Goal: Task Accomplishment & Management: Manage account settings

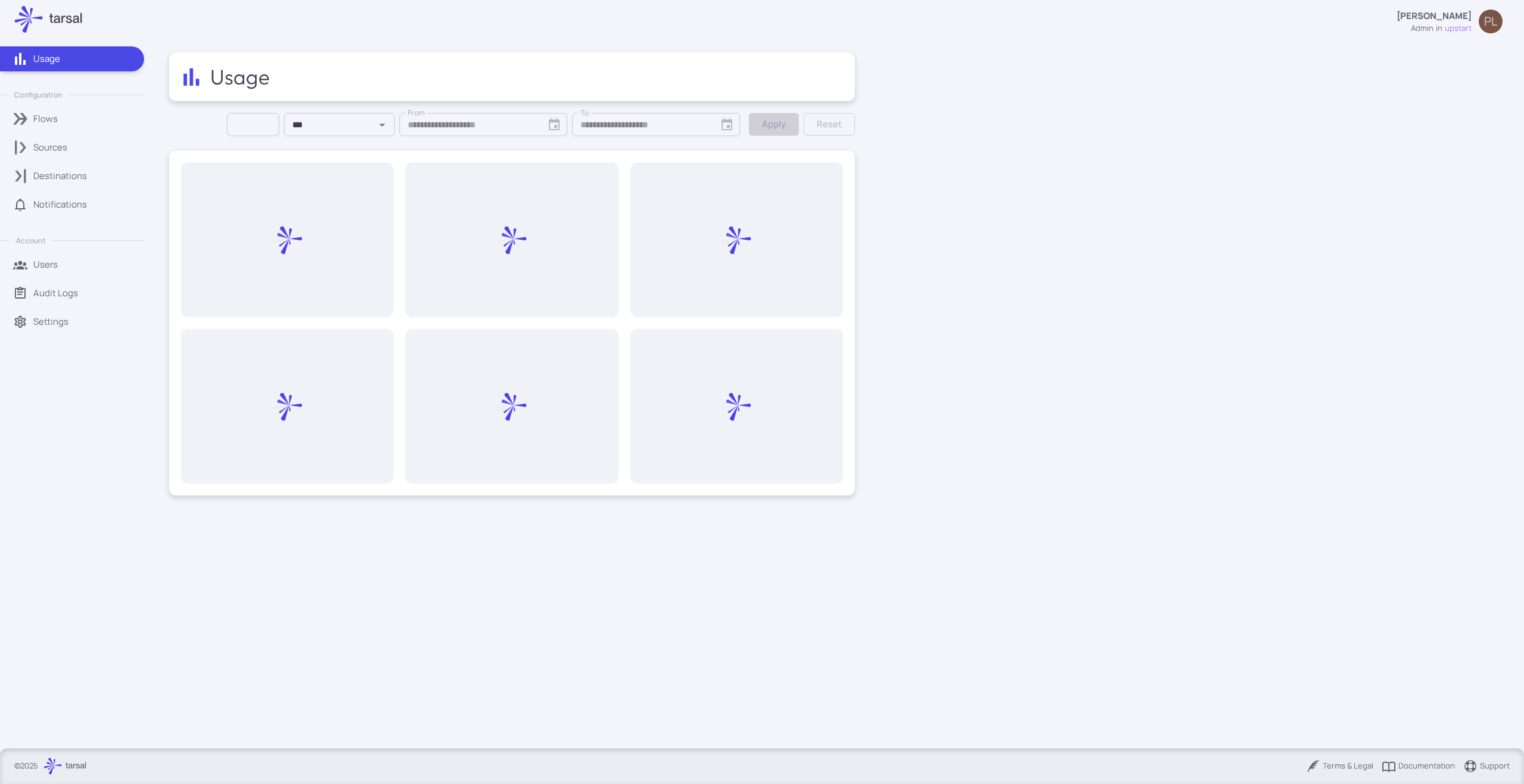
click at [87, 141] on div "Sources" at bounding box center [84, 148] width 102 height 13
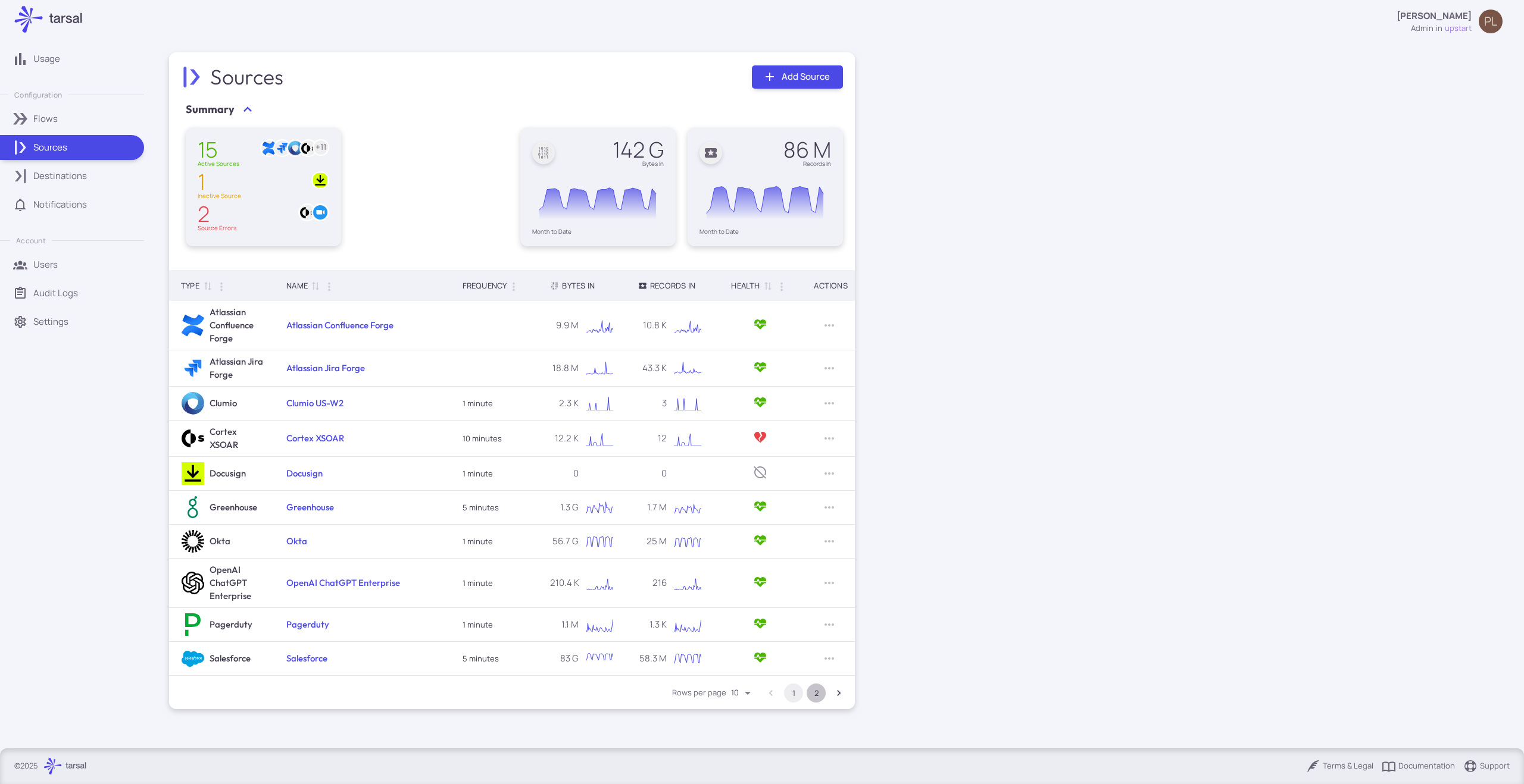
click at [817, 692] on button "2" at bounding box center [816, 693] width 19 height 19
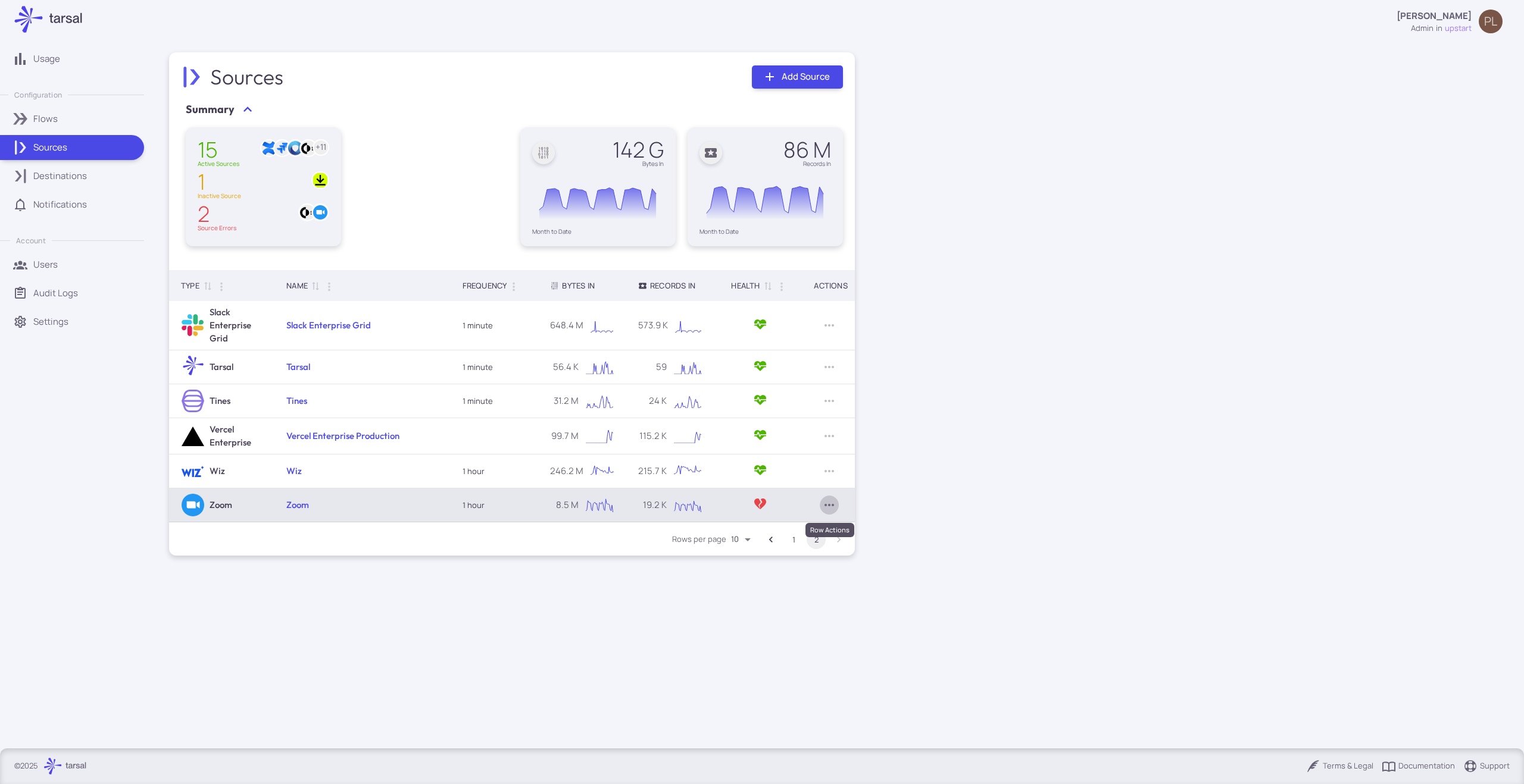
click at [837, 504] on button "Row Actions" at bounding box center [829, 505] width 19 height 19
click at [837, 504] on div at bounding box center [762, 392] width 1524 height 784
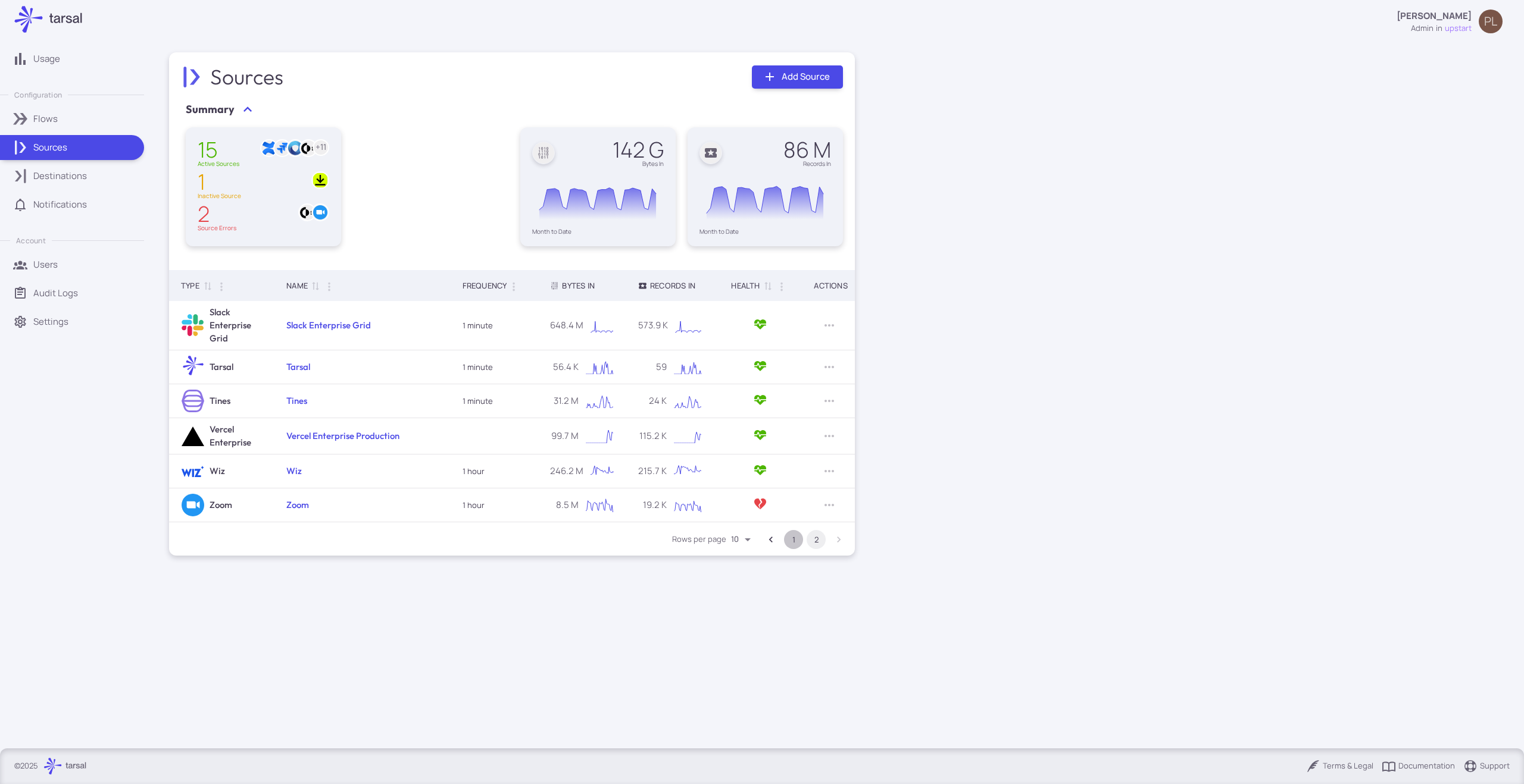
click at [784, 538] on button "1" at bounding box center [793, 539] width 19 height 19
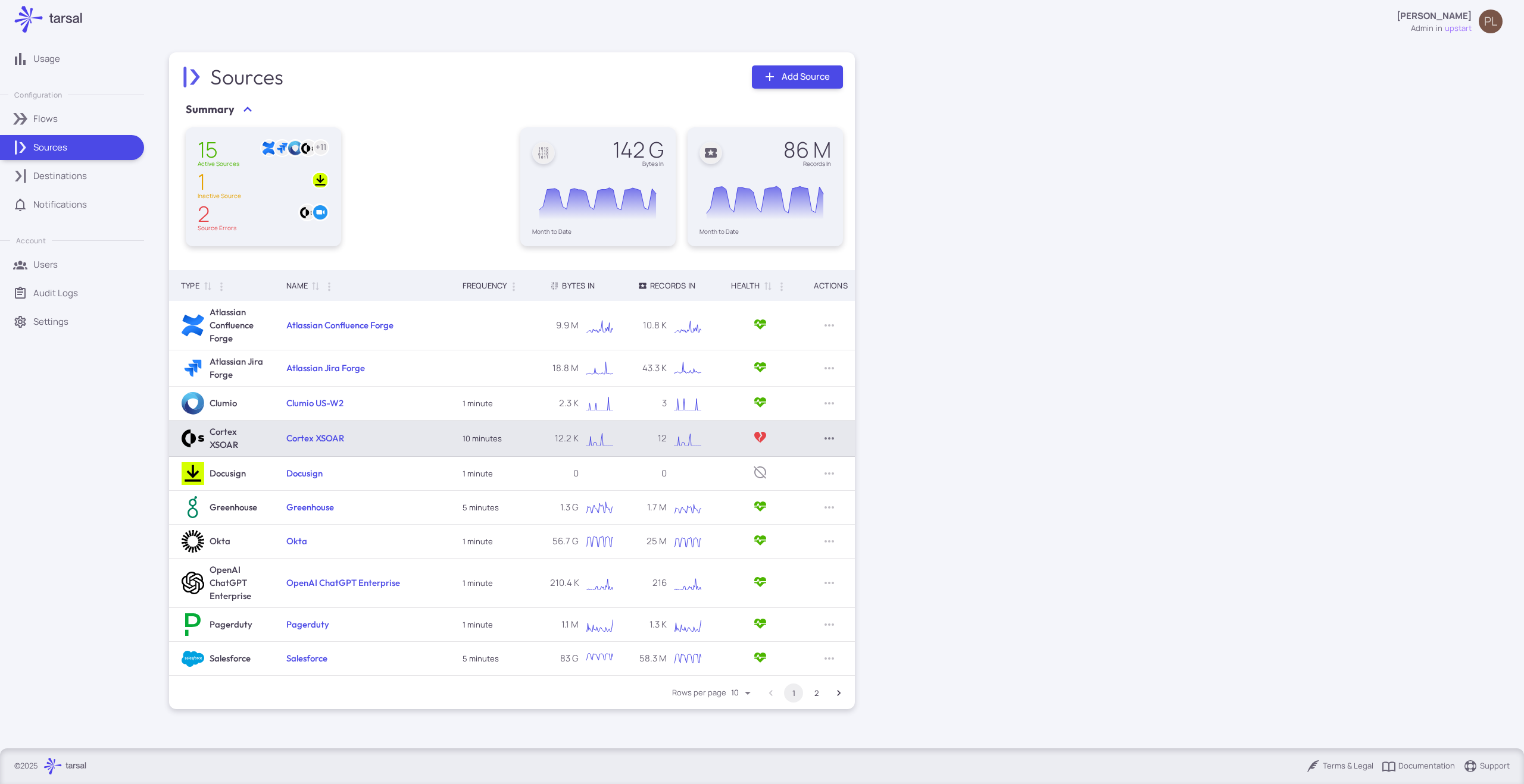
click at [829, 436] on icon "Row Actions" at bounding box center [829, 439] width 14 height 14
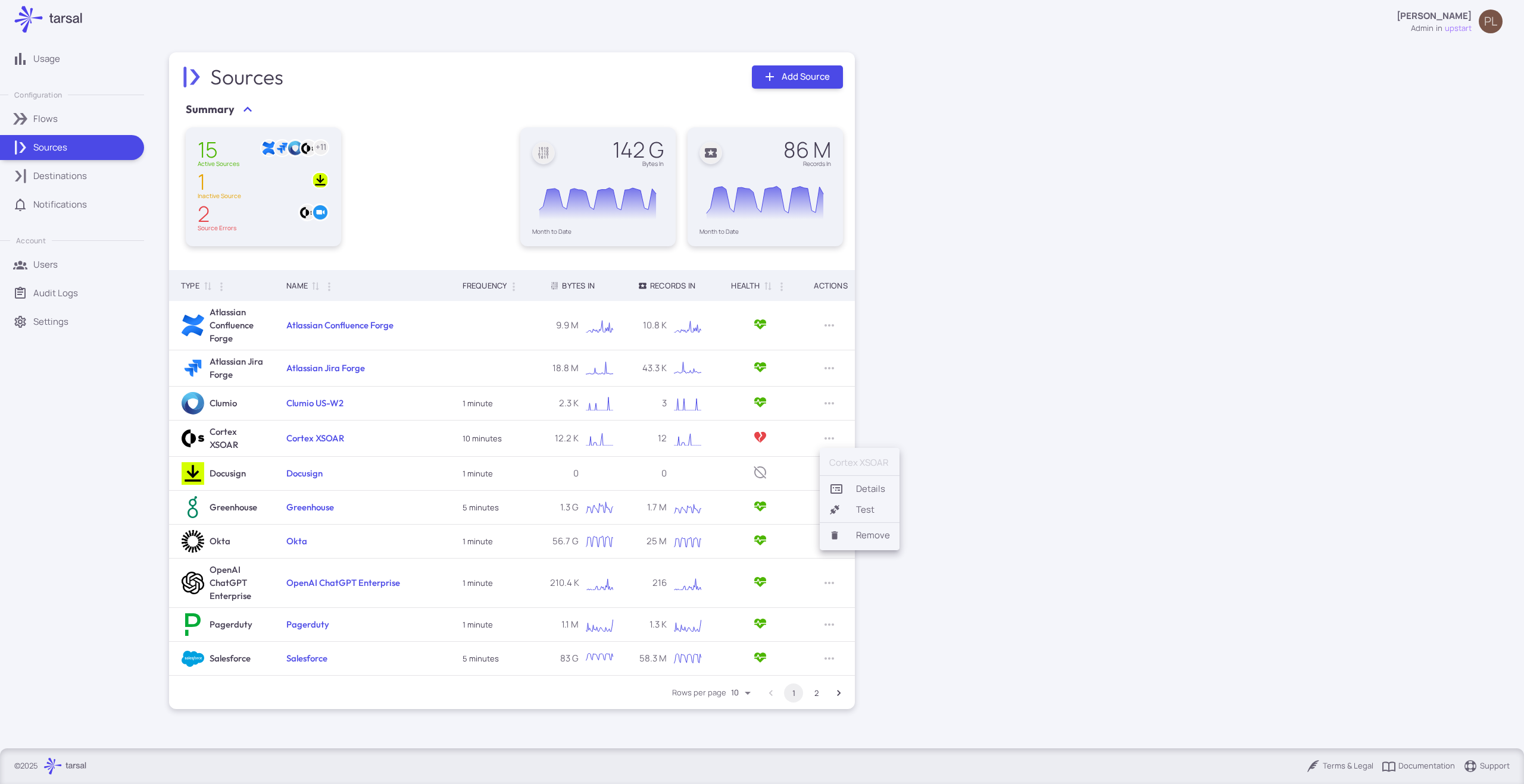
click at [853, 541] on li "Remove" at bounding box center [860, 535] width 80 height 20
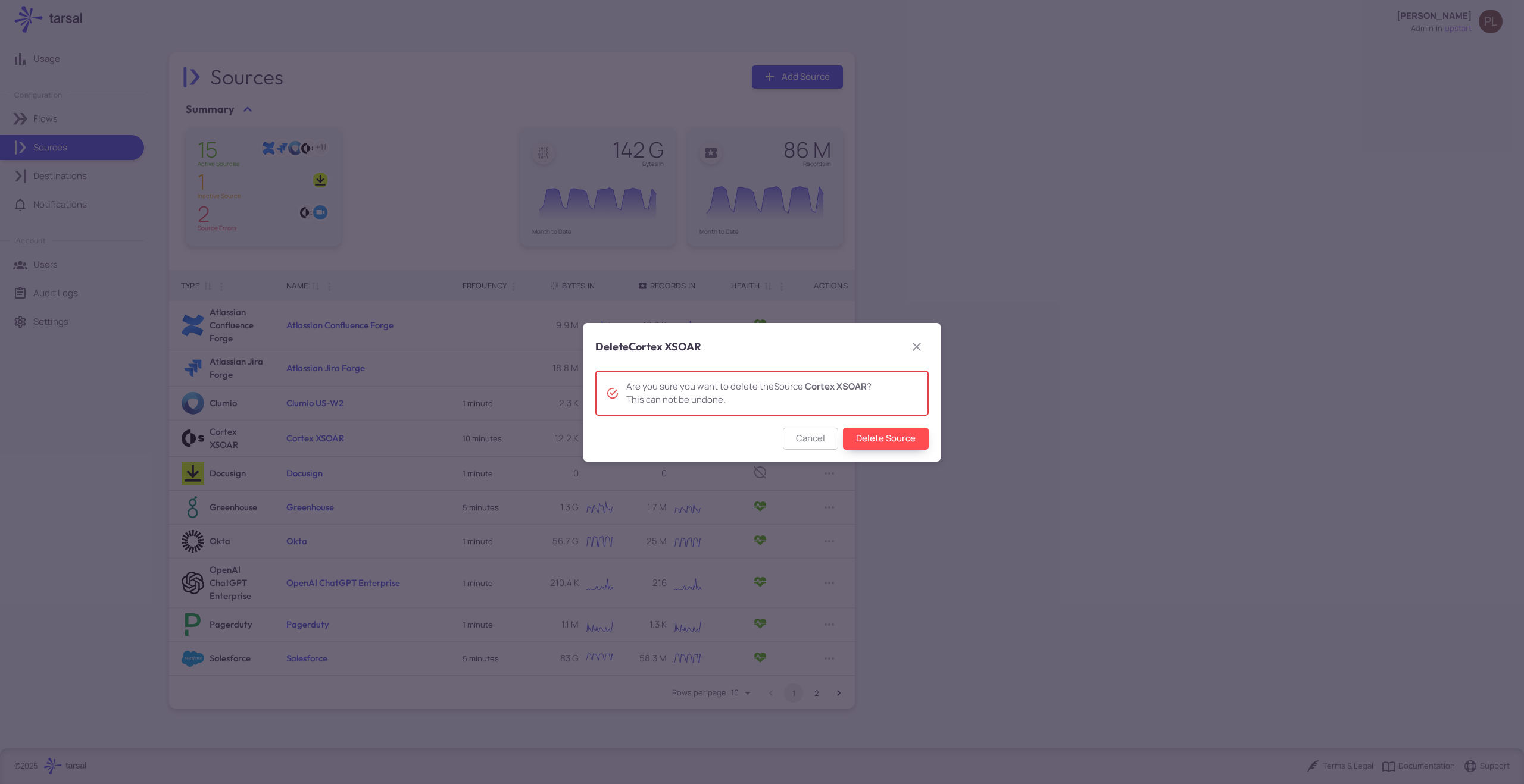
click at [892, 432] on button "Delete Source" at bounding box center [885, 439] width 86 height 22
click at [916, 348] on icon "button" at bounding box center [916, 347] width 9 height 9
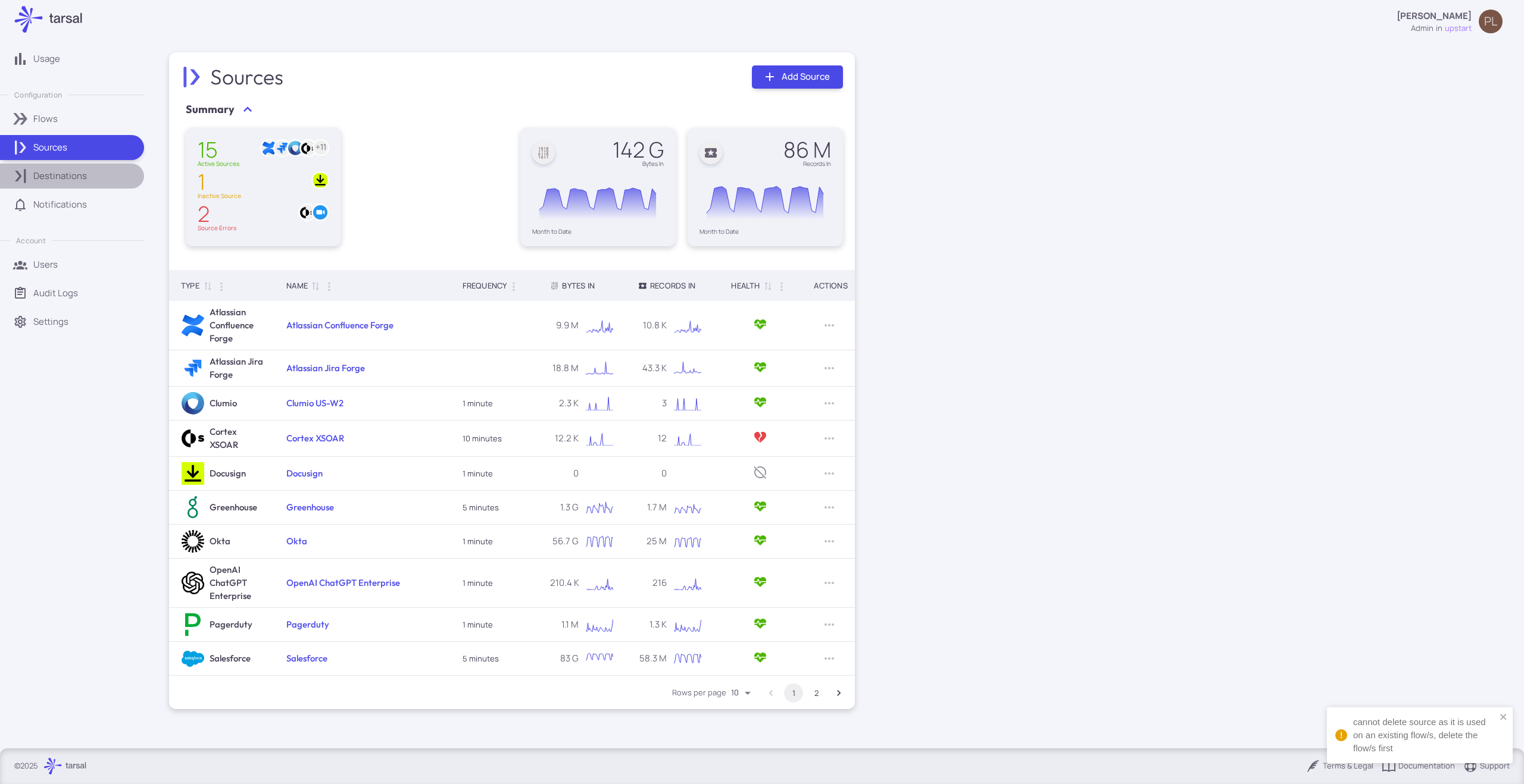
click at [84, 169] on link "Destinations" at bounding box center [71, 176] width 144 height 25
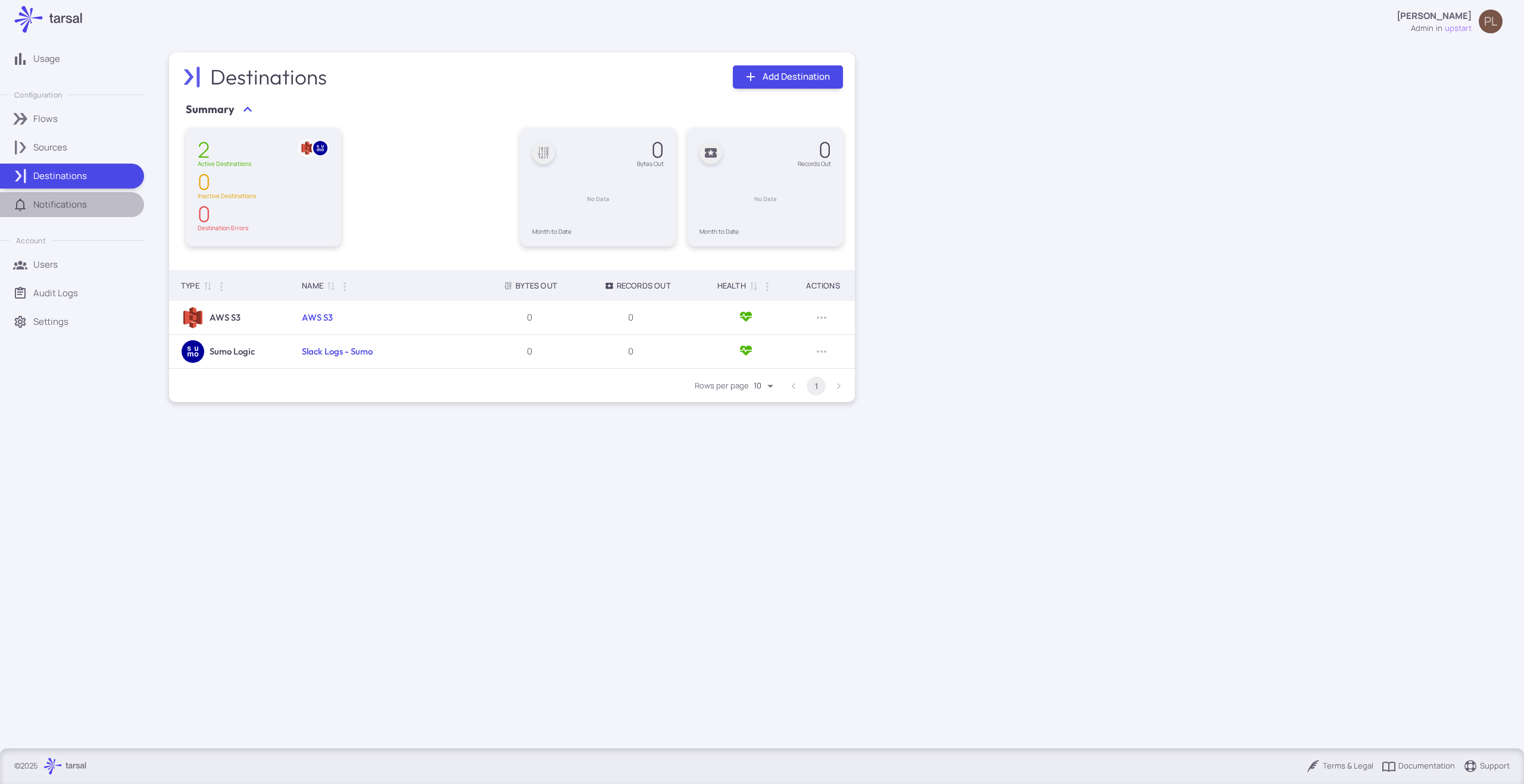
click at [75, 202] on p "Notifications" at bounding box center [60, 204] width 53 height 13
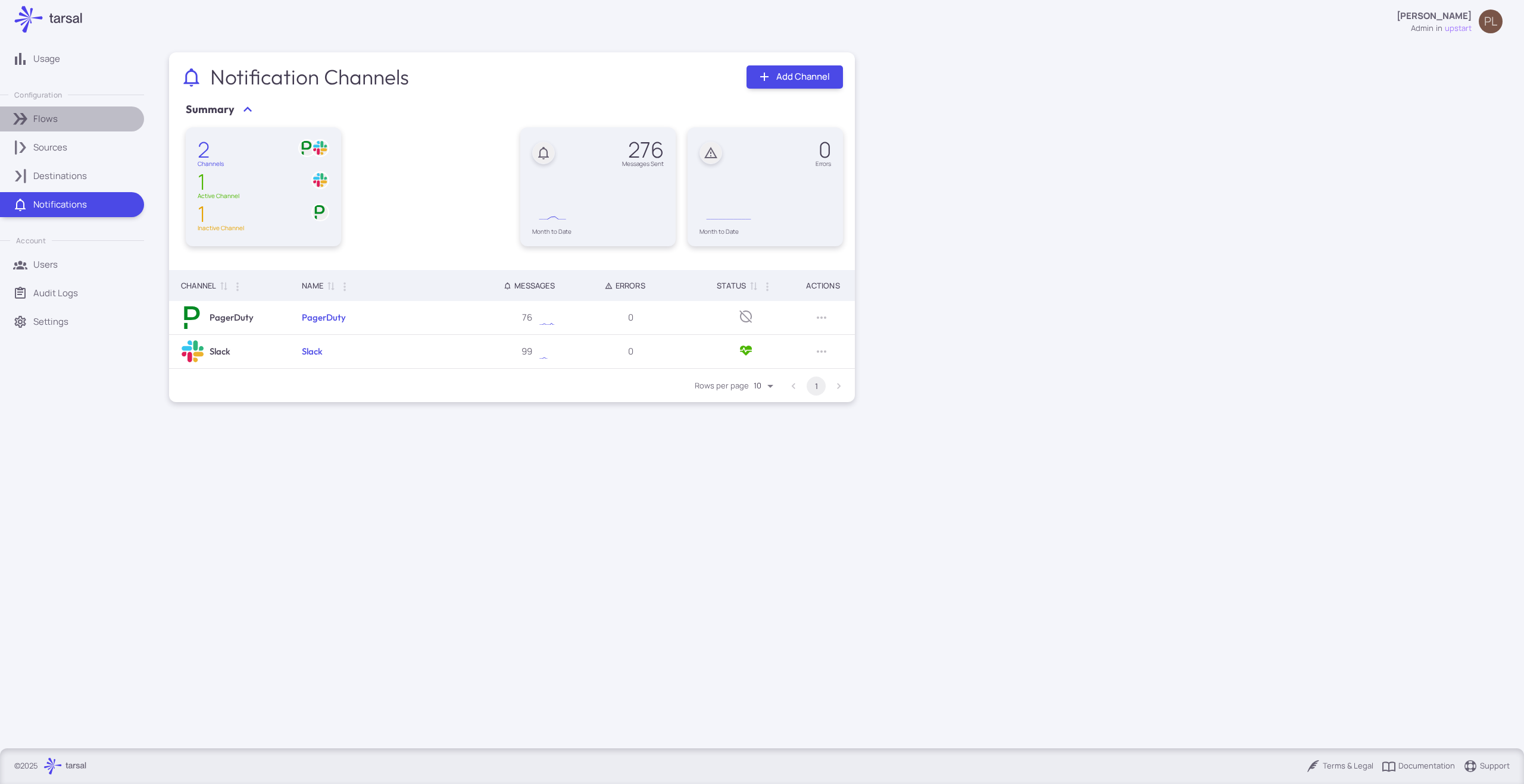
click at [65, 121] on div "Flows" at bounding box center [84, 119] width 102 height 13
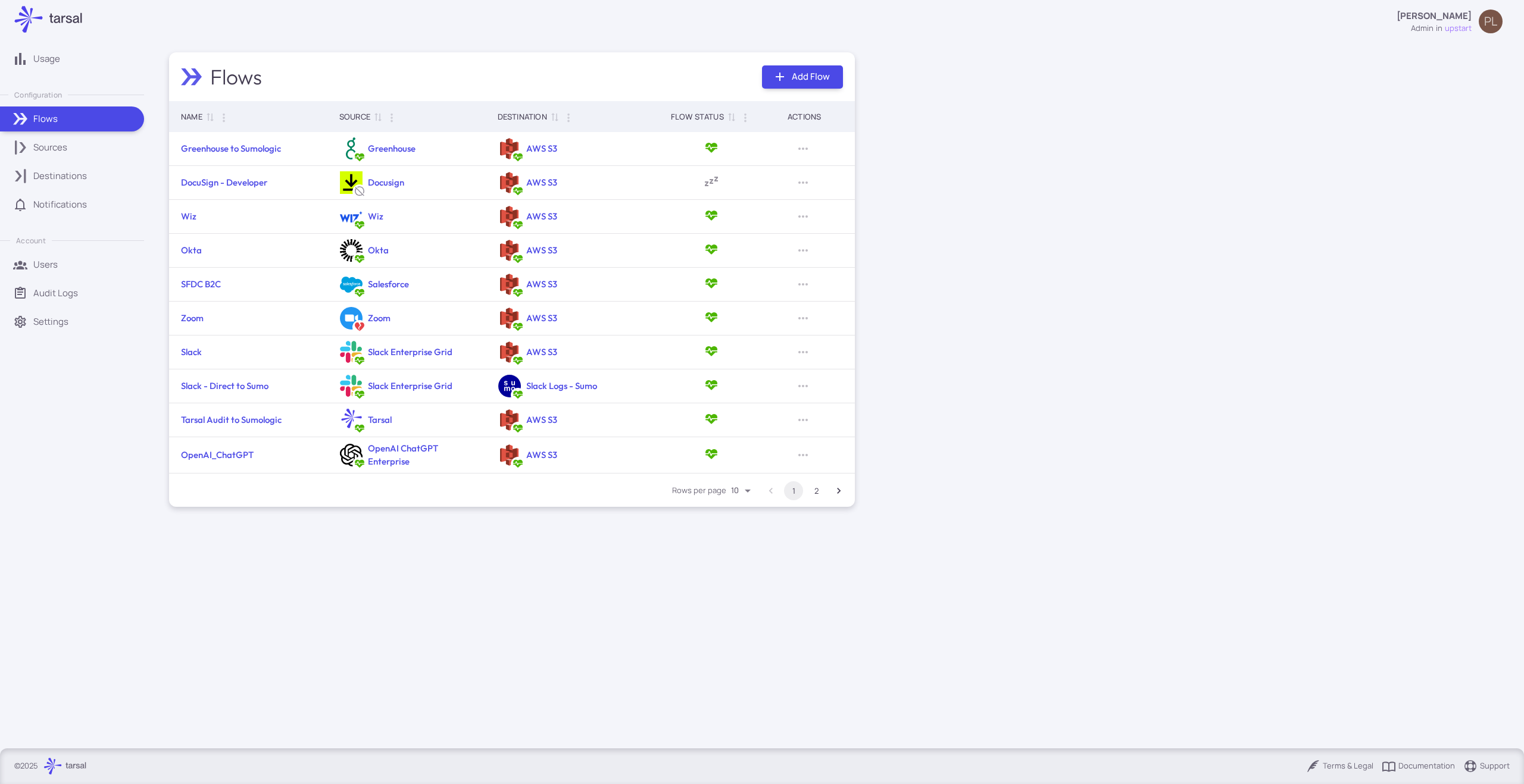
click at [806, 490] on button "2" at bounding box center [816, 490] width 19 height 19
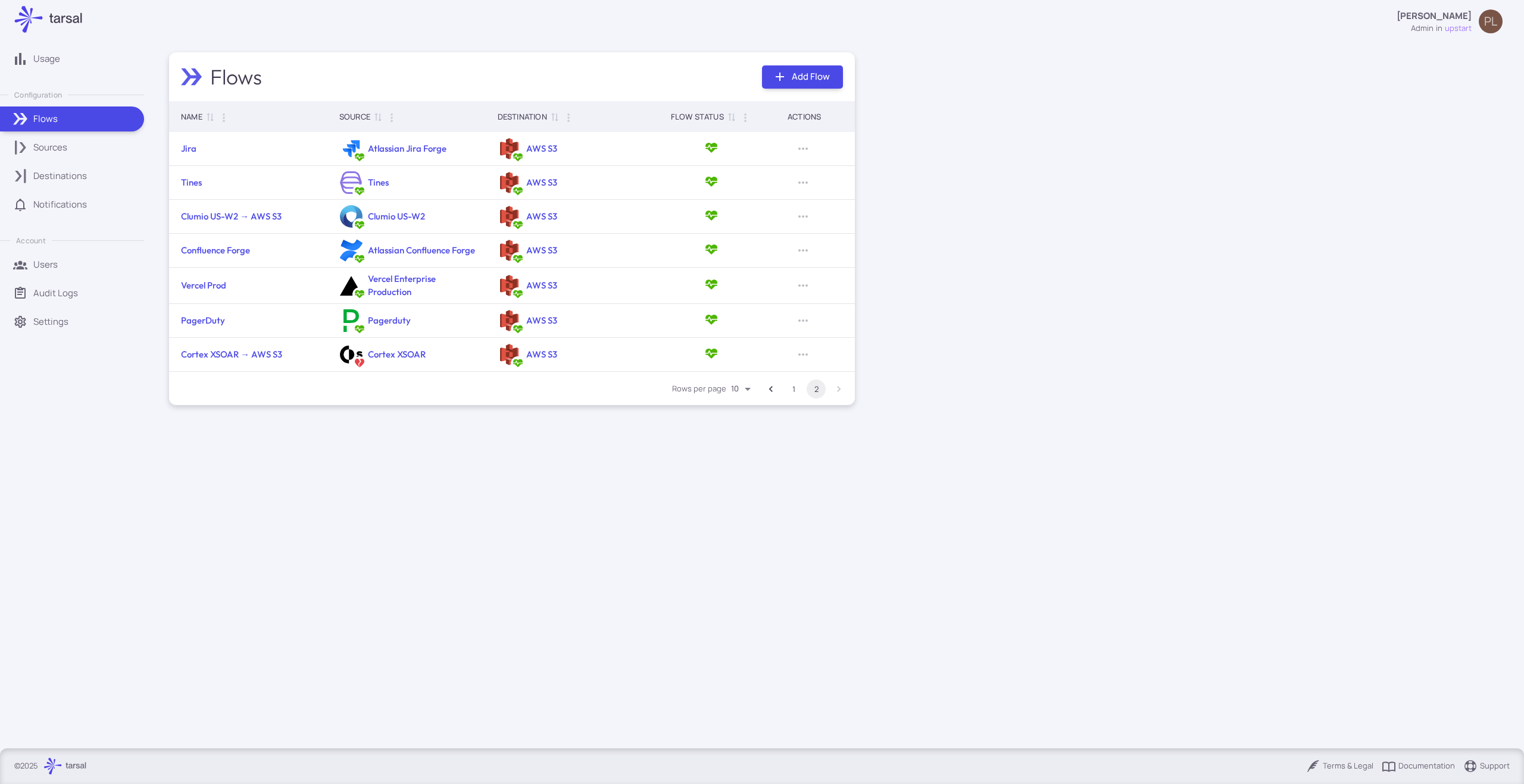
click at [810, 490] on main "Flows Add Flow Name 0 Source 0 Destination 0 Flow Status 0 Actions Jira Atlassi…" at bounding box center [512, 396] width 714 height 705
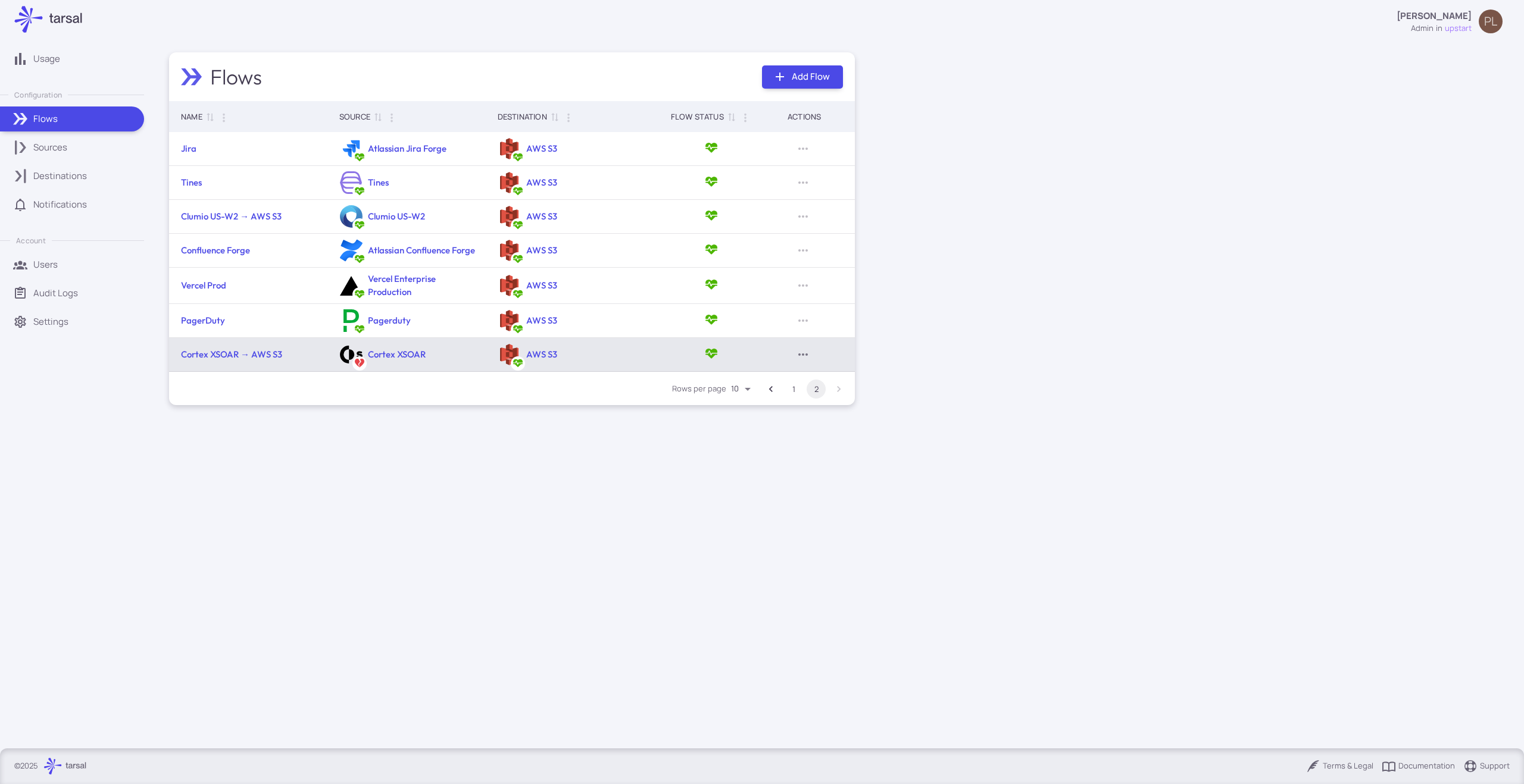
click at [806, 353] on icon "Row Actions" at bounding box center [803, 355] width 14 height 14
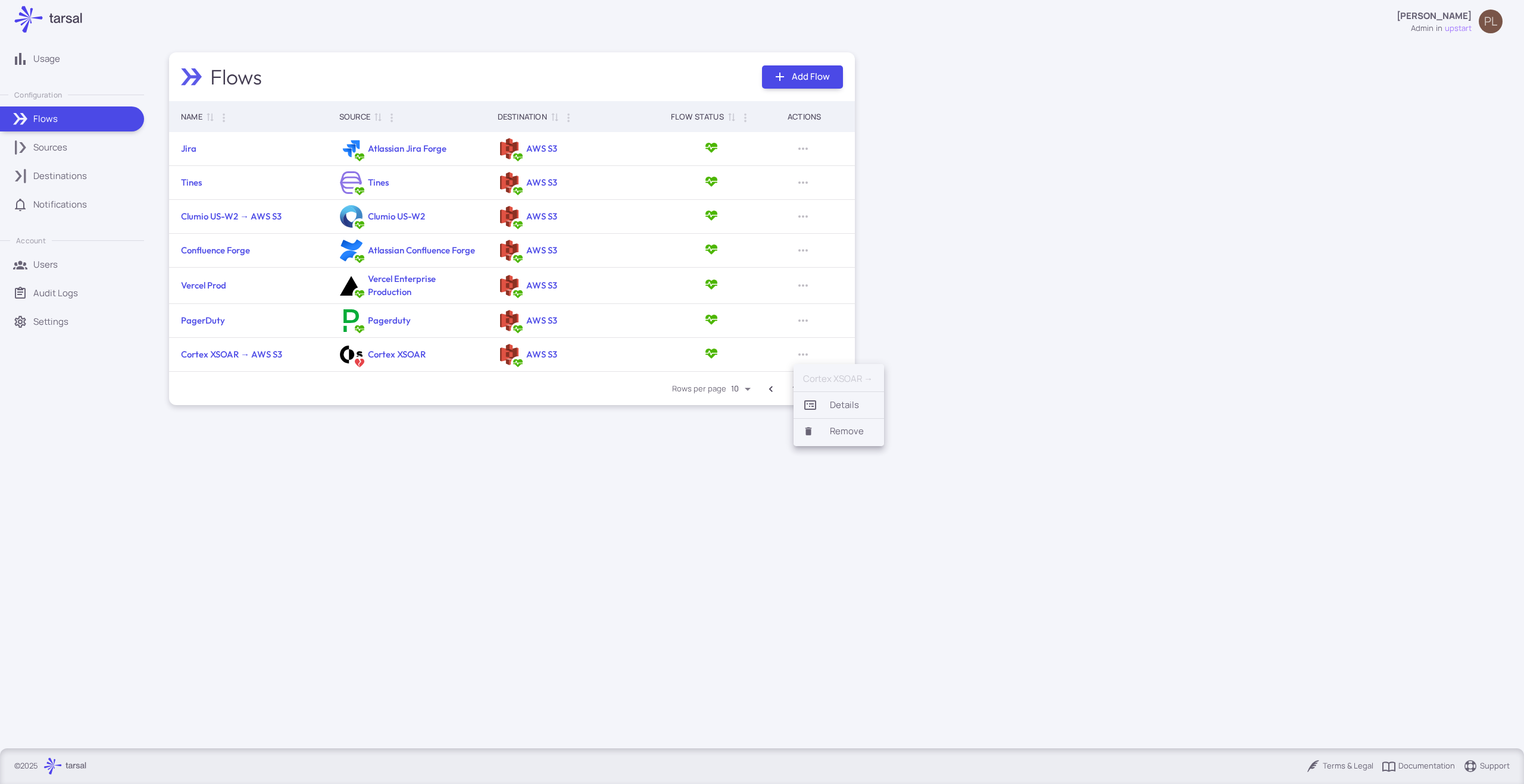
click at [833, 436] on li "Remove" at bounding box center [839, 432] width 90 height 20
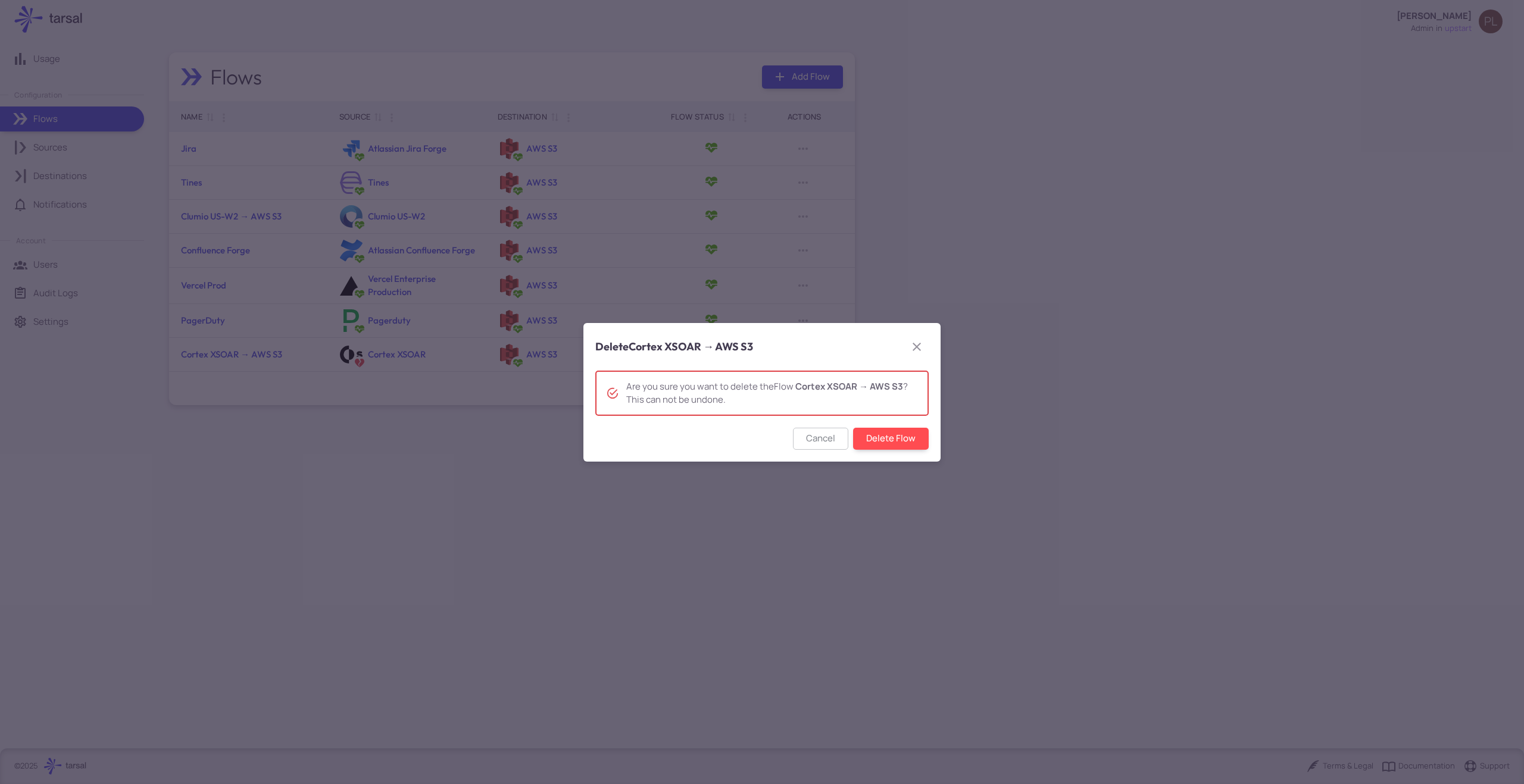
click at [911, 452] on div "Cancel Delete Flow" at bounding box center [762, 444] width 357 height 34
click at [910, 445] on button "Delete Flow" at bounding box center [890, 439] width 75 height 22
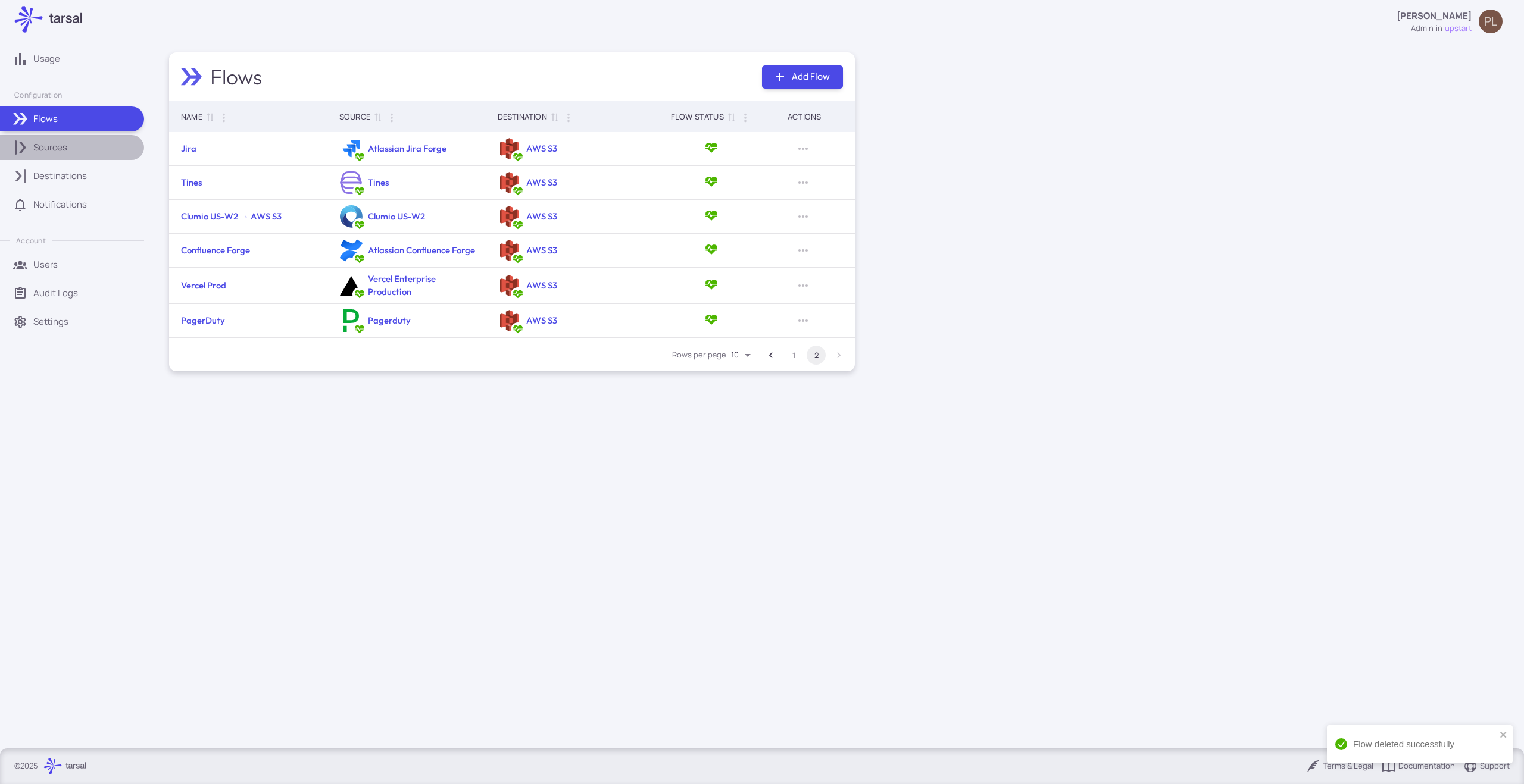
click at [97, 141] on div "Sources" at bounding box center [84, 148] width 102 height 13
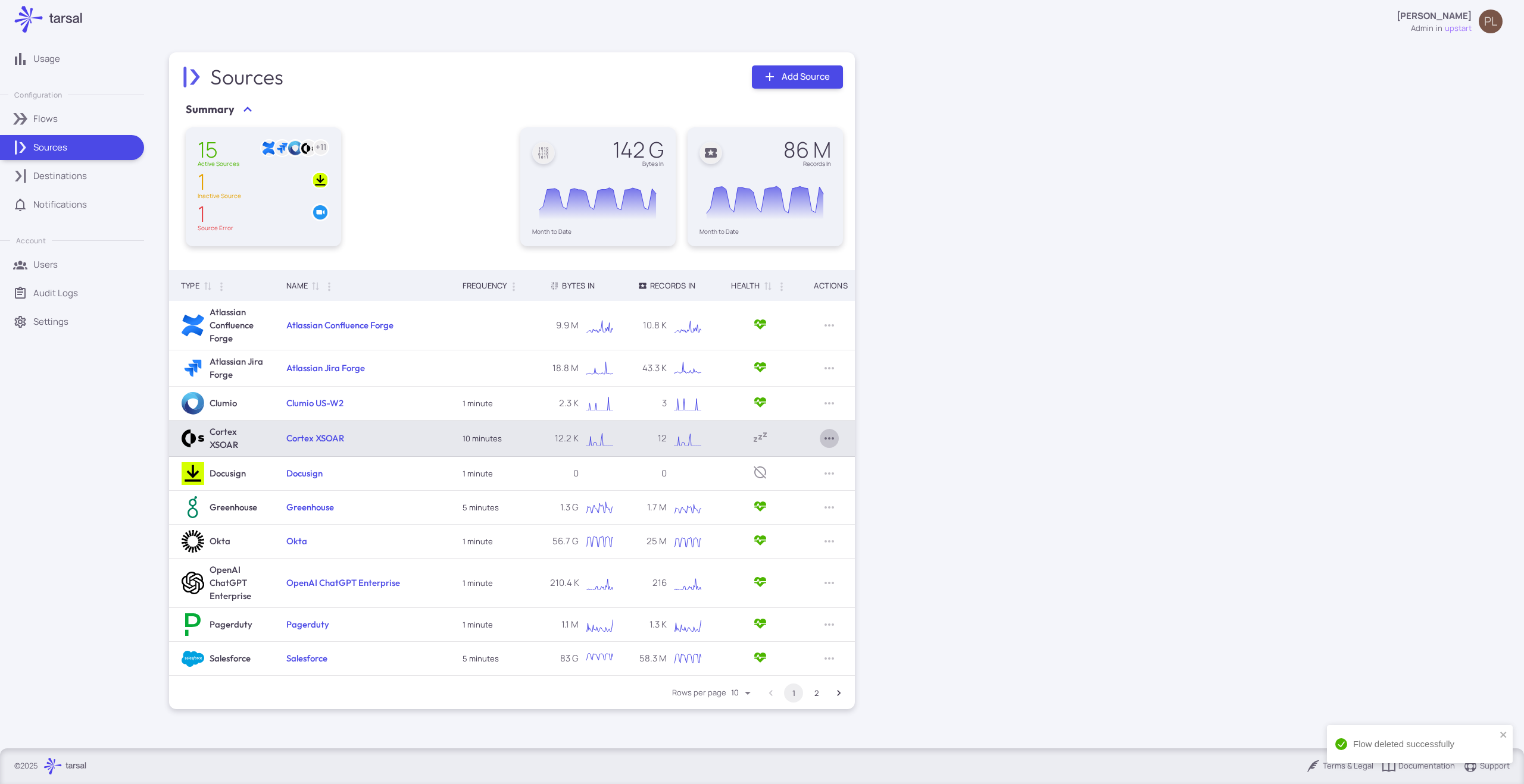
click at [828, 436] on icon "Row Actions" at bounding box center [829, 439] width 14 height 14
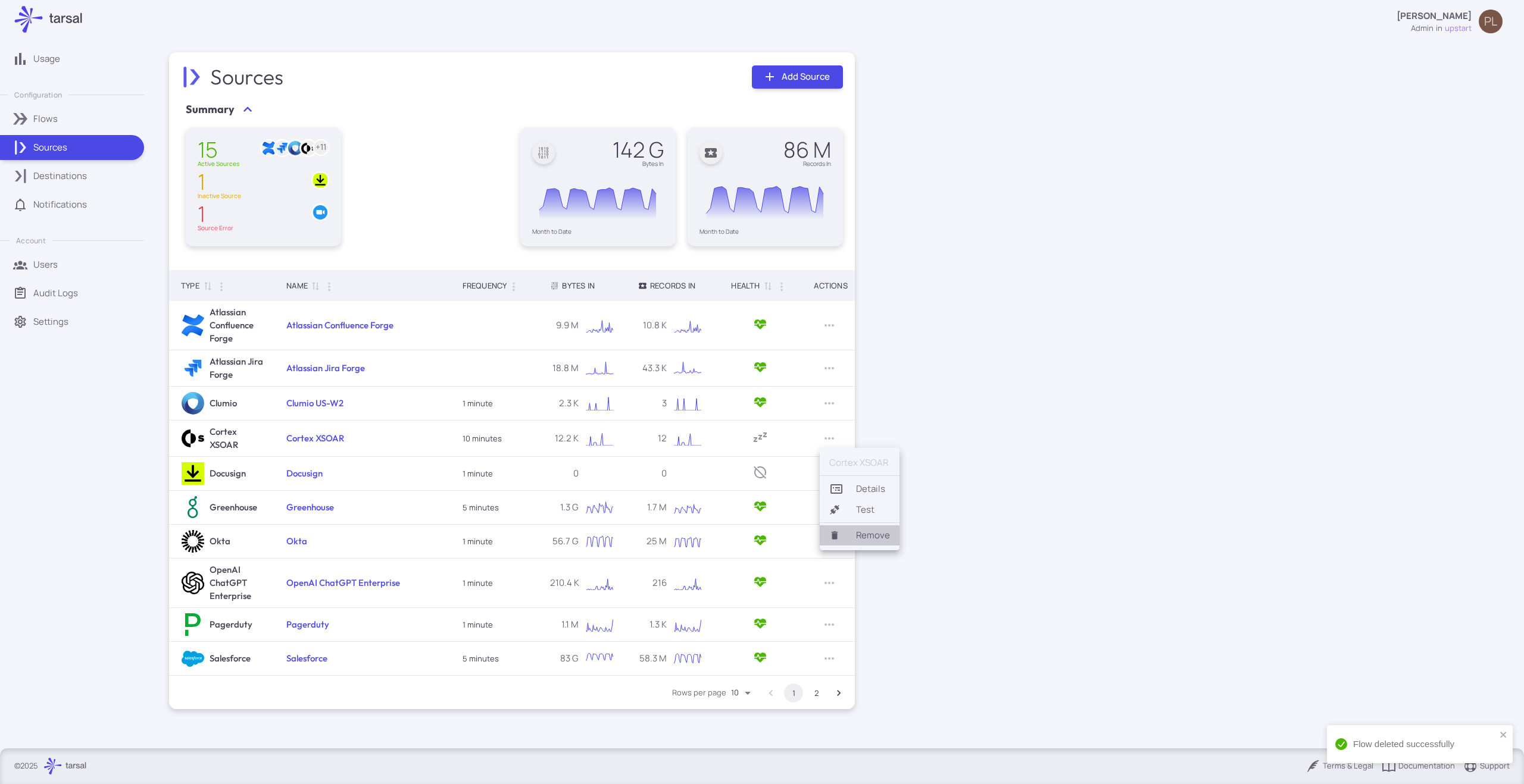
click at [857, 539] on li "Remove" at bounding box center [860, 535] width 80 height 20
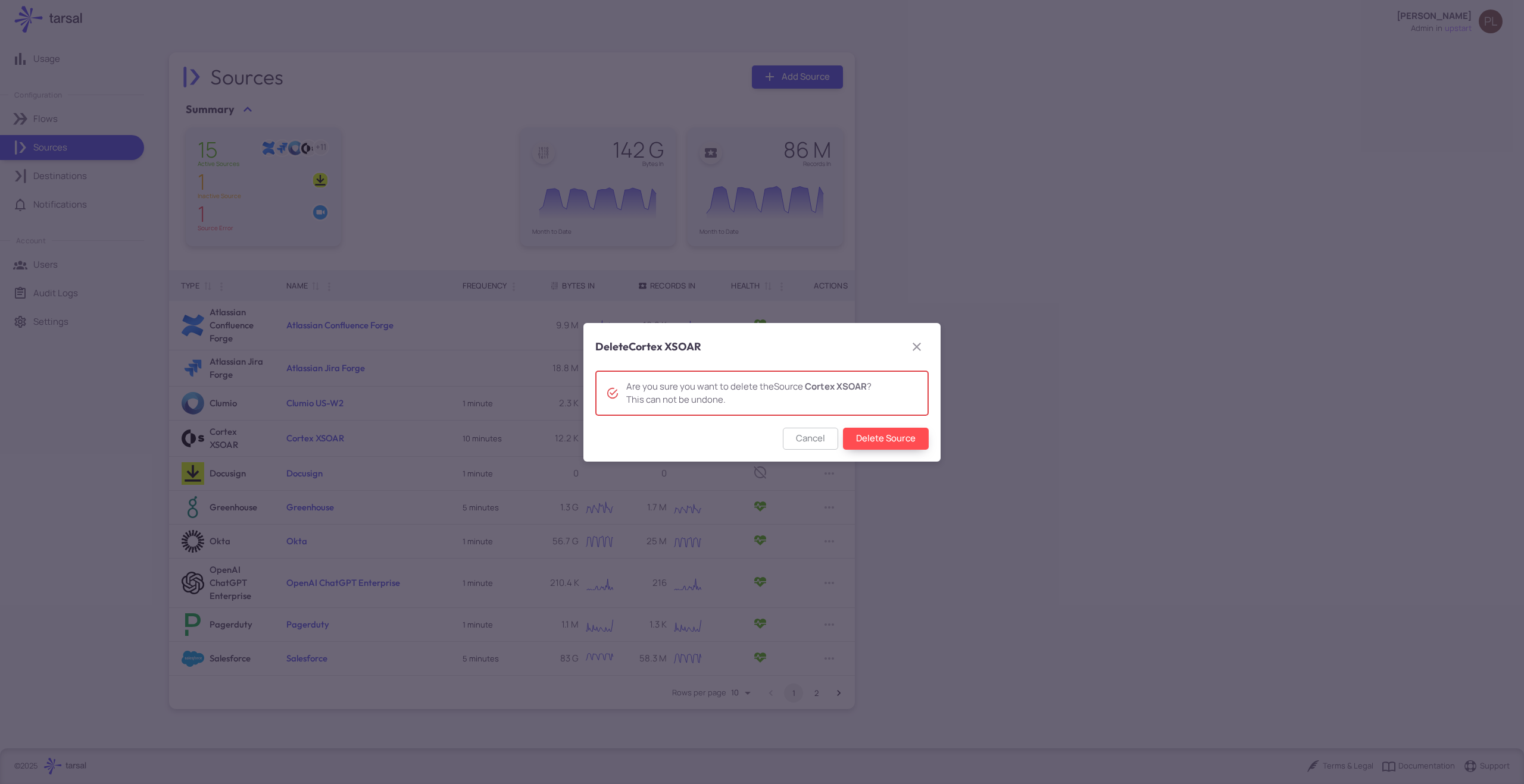
click at [897, 434] on button "Delete Source" at bounding box center [885, 439] width 86 height 22
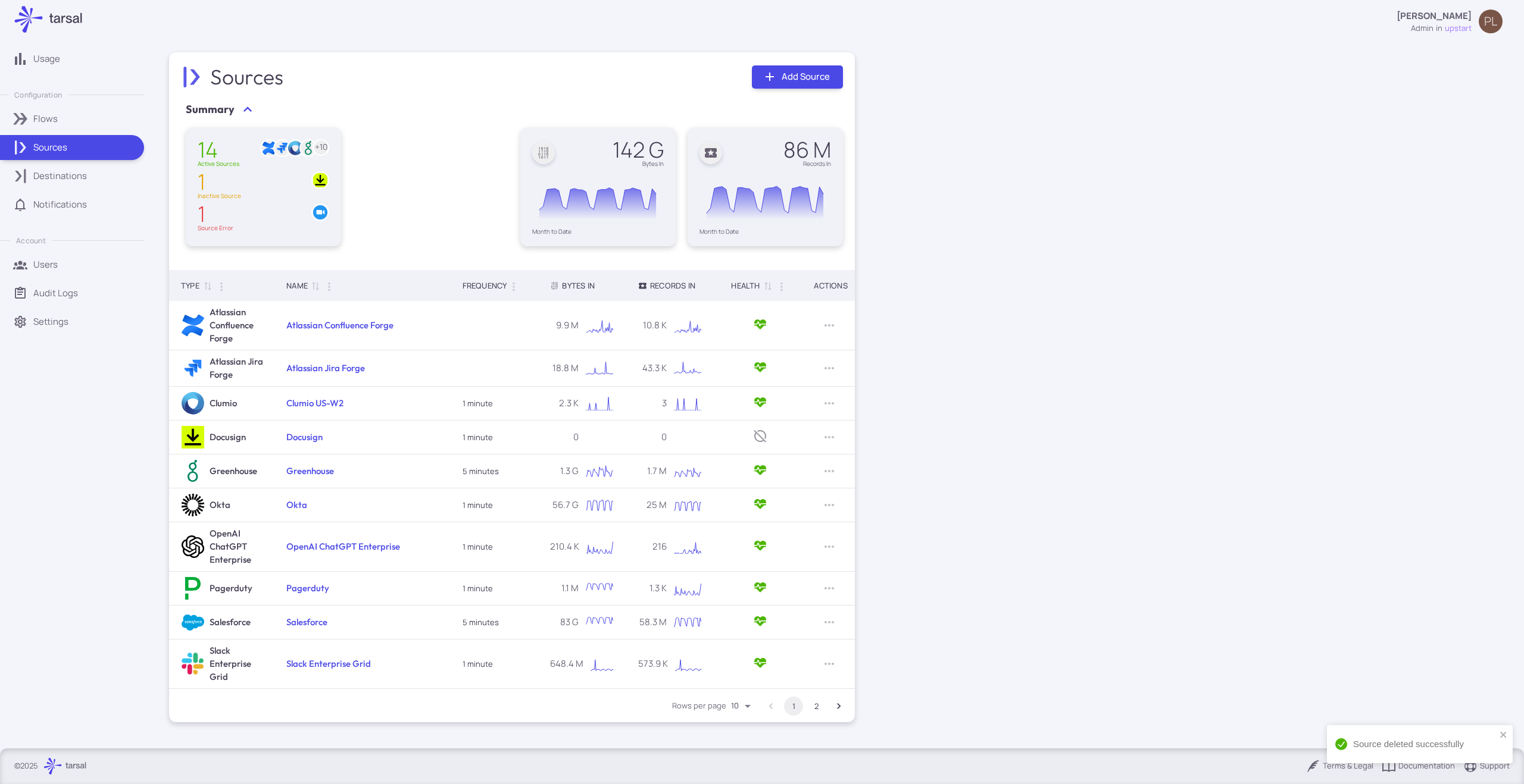
click at [747, 708] on body "Usage Configuration Flows Sources Destinations Notifications Account Users Audi…" at bounding box center [762, 392] width 1524 height 784
click at [744, 702] on li "20" at bounding box center [743, 699] width 33 height 20
type input "**"
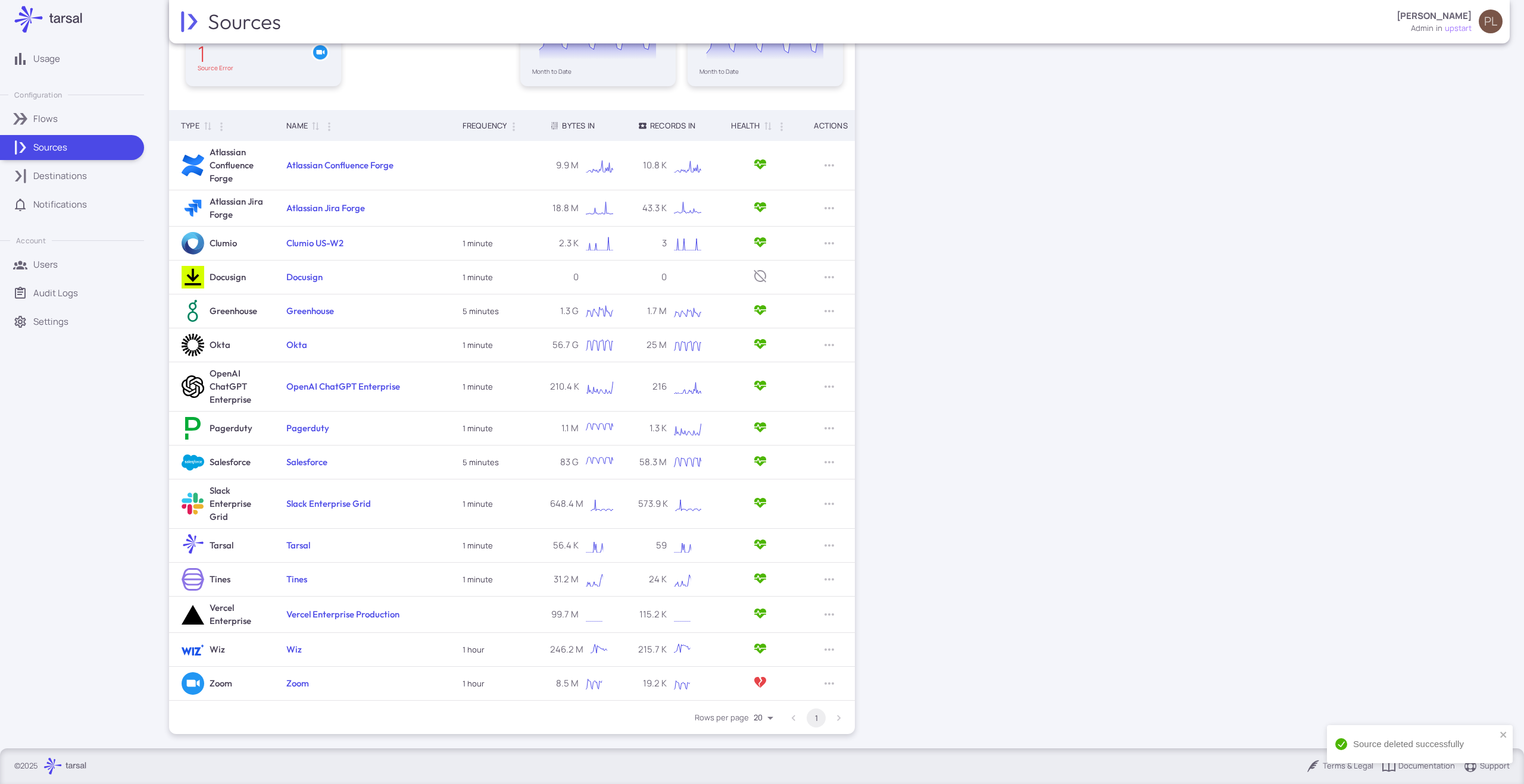
click at [954, 672] on div "Sources [PERSON_NAME] admin in upstart PL Sources Add Source Summary 14 Active …" at bounding box center [839, 374] width 1369 height 749
click at [53, 163] on link "Destinations" at bounding box center [71, 176] width 144 height 25
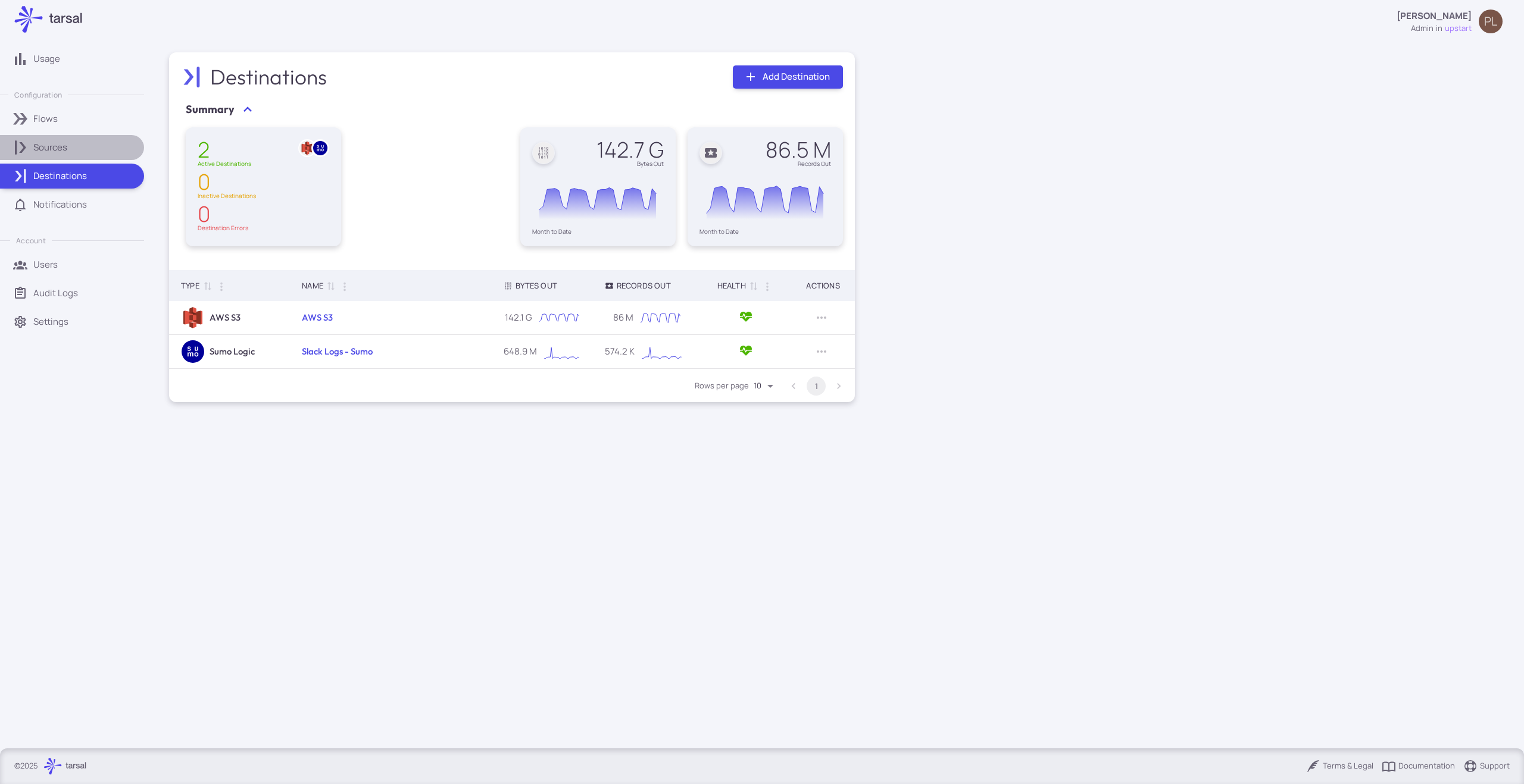
click at [53, 145] on p "Sources" at bounding box center [49, 148] width 34 height 13
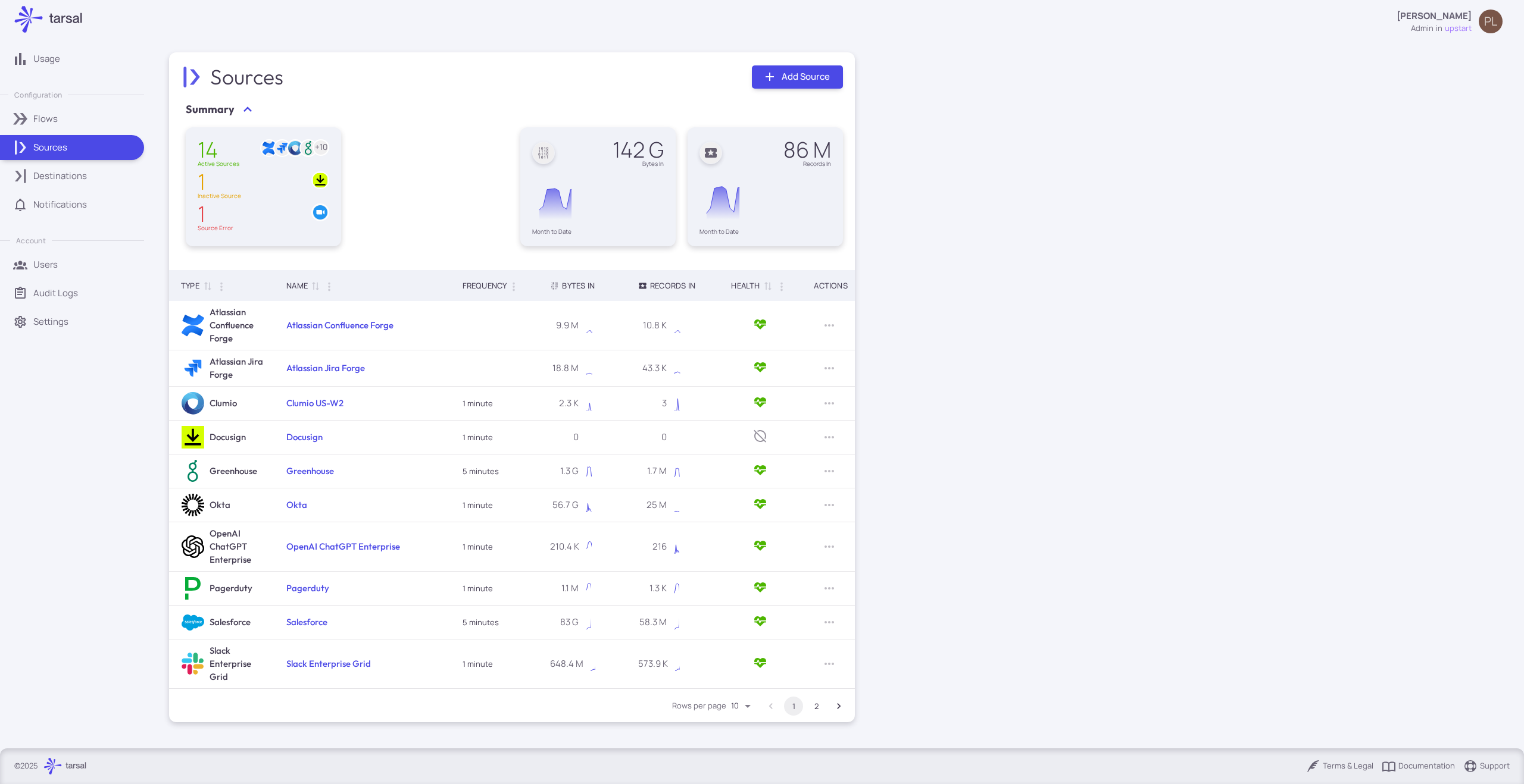
click at [53, 211] on link "Notifications" at bounding box center [71, 205] width 144 height 25
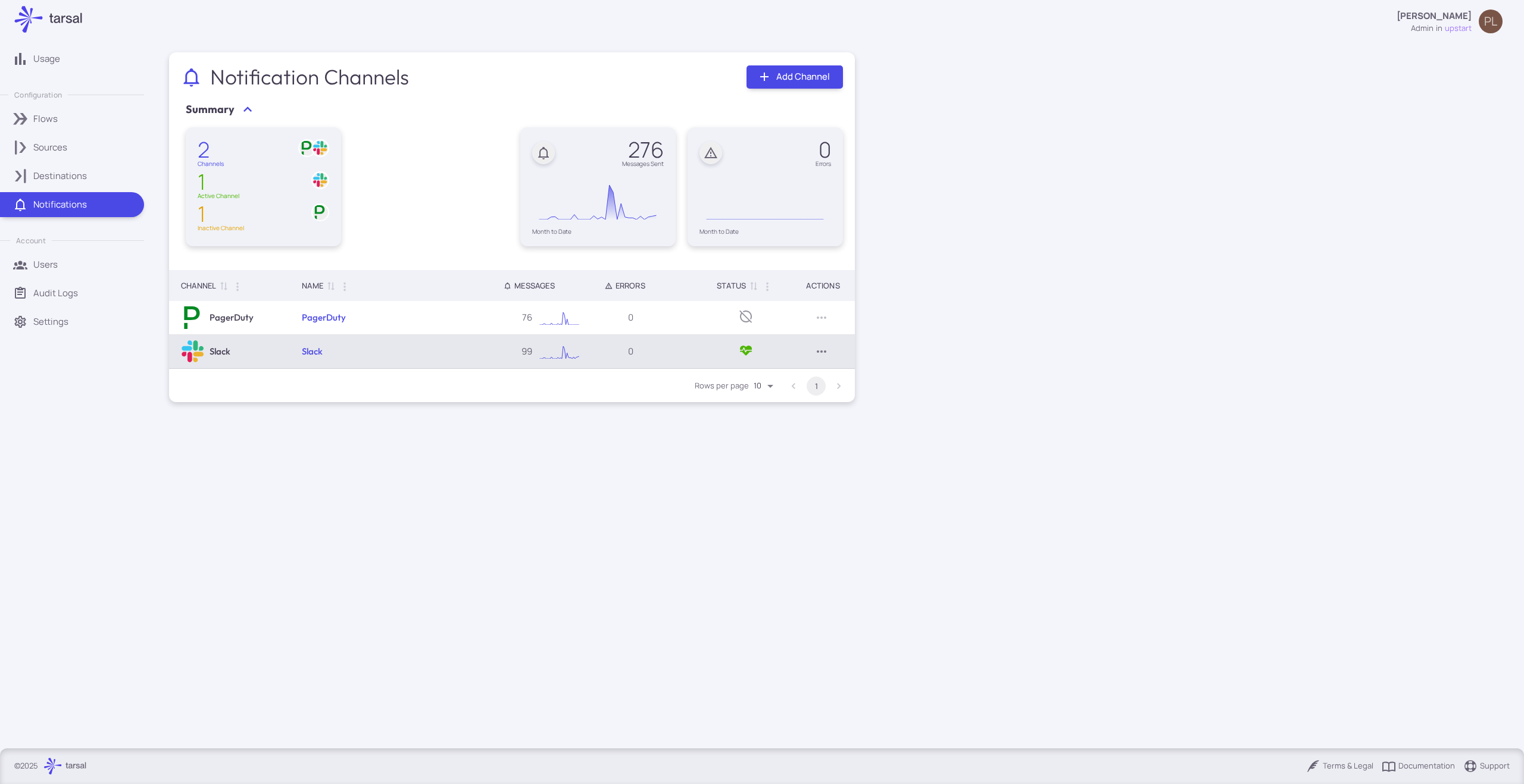
click at [820, 351] on icon "Row Actions" at bounding box center [821, 352] width 14 height 14
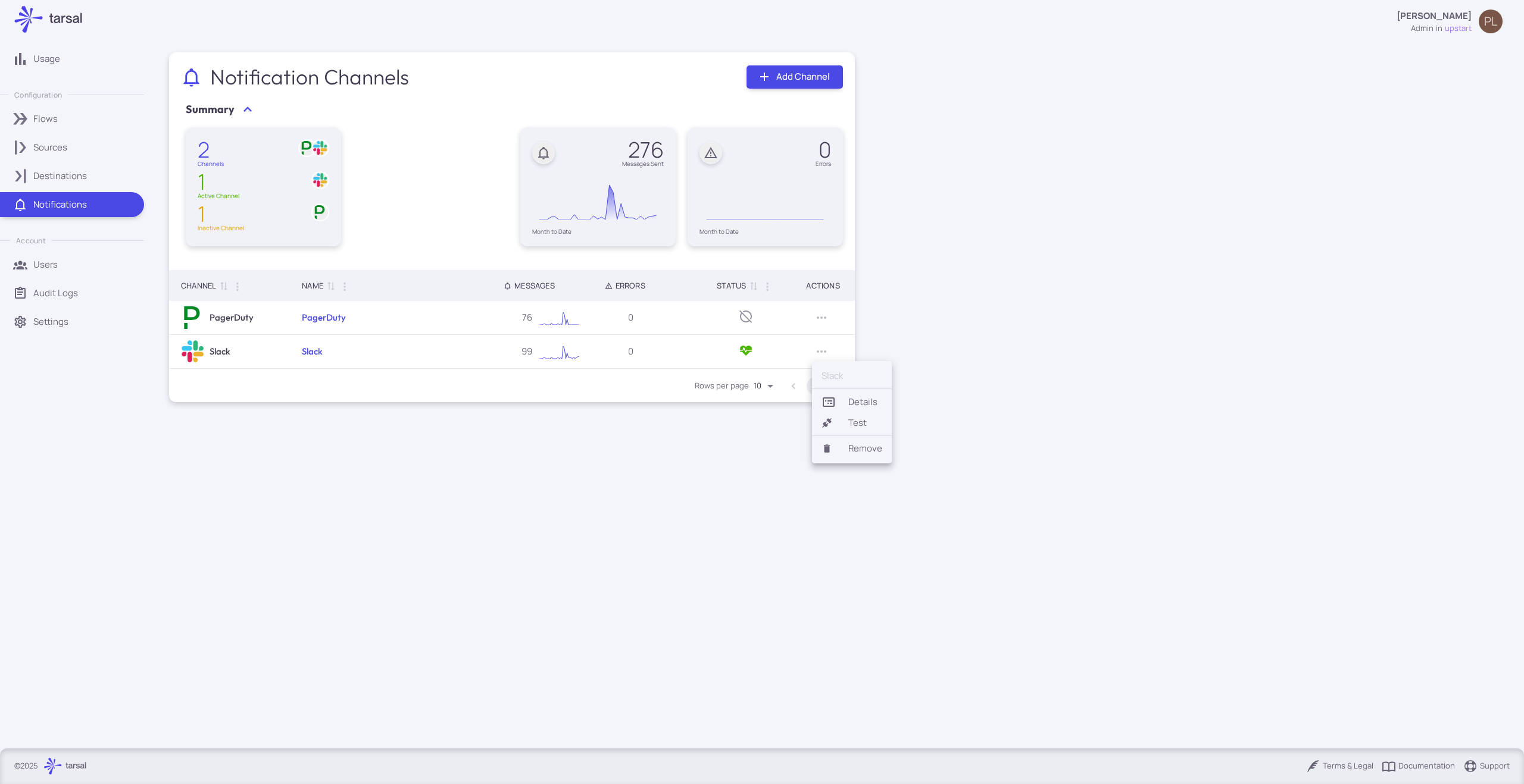
click at [861, 399] on link "Details" at bounding box center [852, 402] width 80 height 21
